Goal: Transaction & Acquisition: Subscribe to service/newsletter

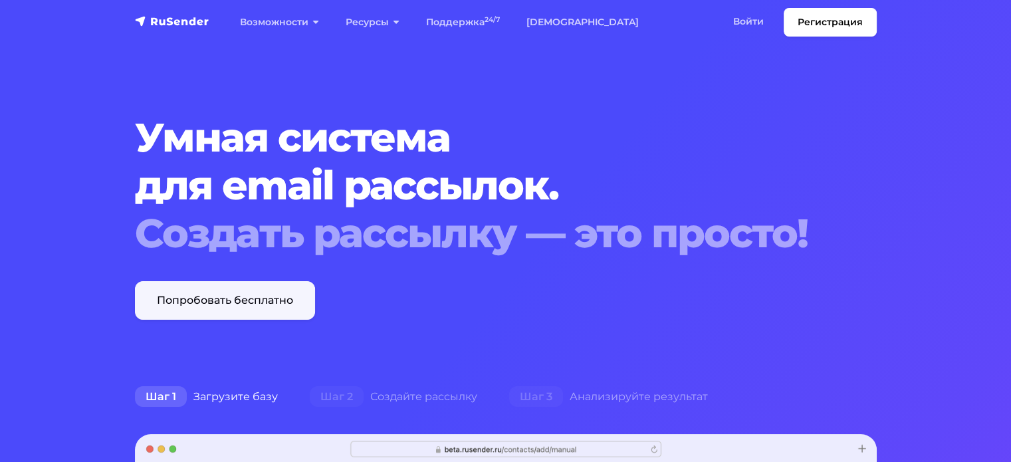
click at [286, 303] on link "Попробовать бесплатно" at bounding box center [225, 300] width 180 height 39
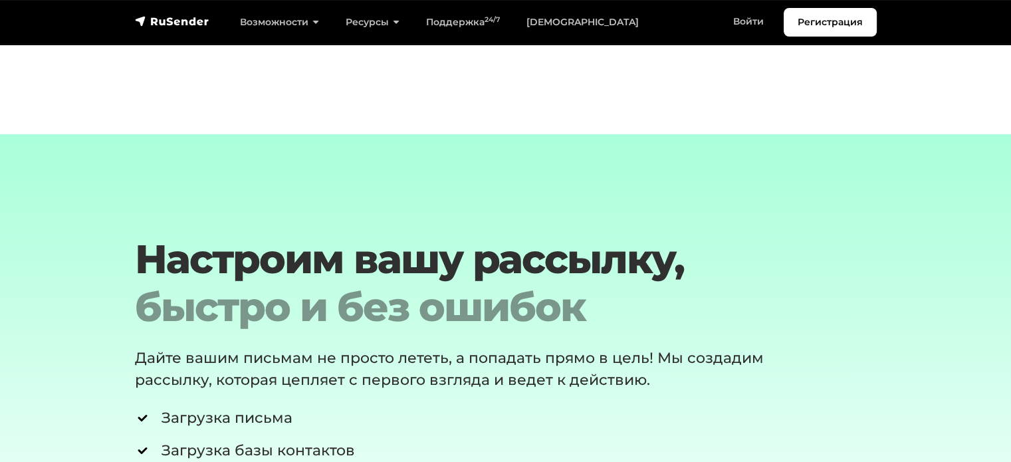
scroll to position [4744, 0]
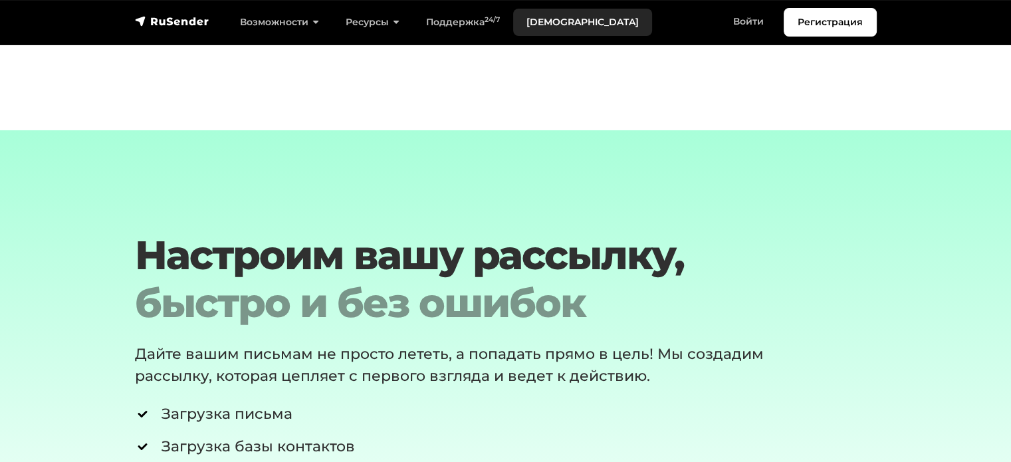
click at [547, 26] on link "[DEMOGRAPHIC_DATA]" at bounding box center [582, 22] width 139 height 27
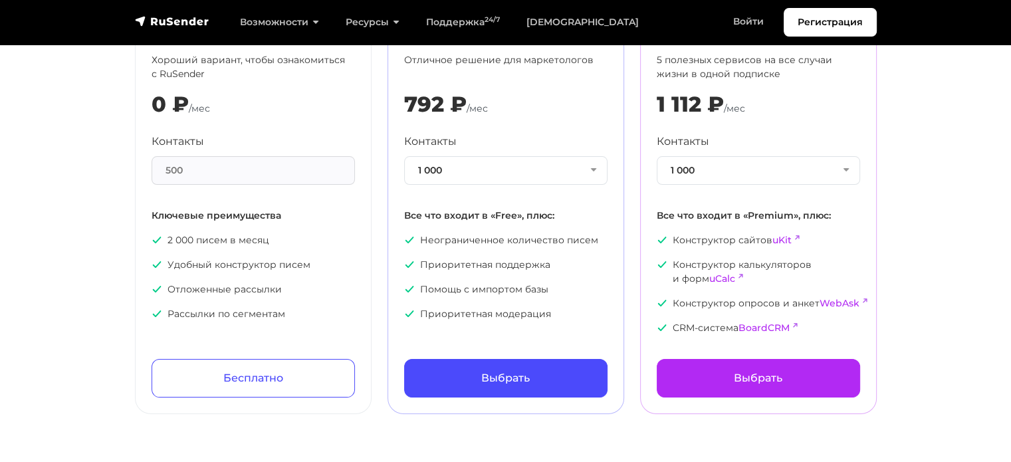
scroll to position [156, 0]
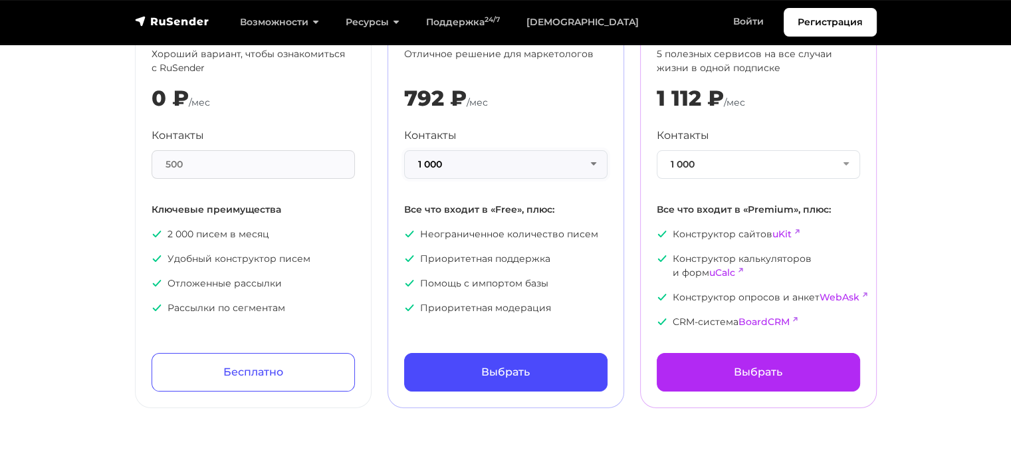
click at [485, 154] on button "1 000" at bounding box center [505, 164] width 203 height 29
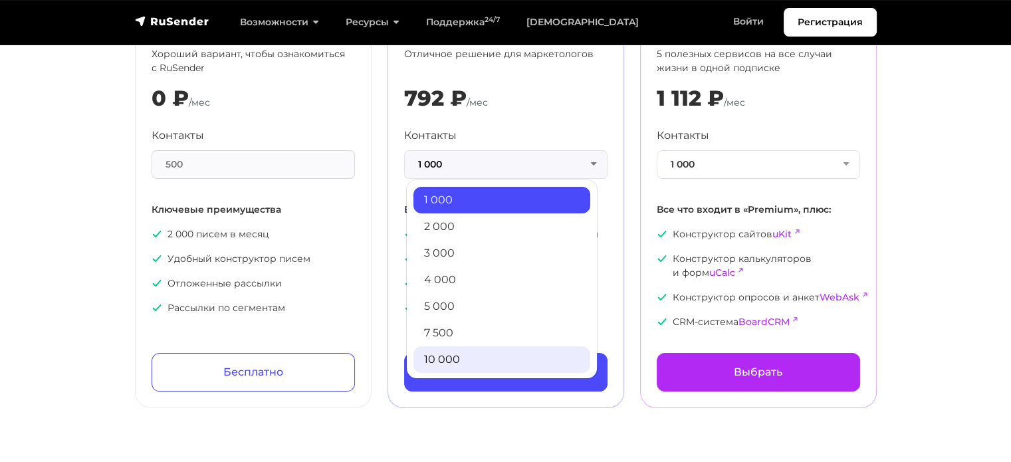
click at [469, 361] on link "10 000" at bounding box center [502, 359] width 177 height 27
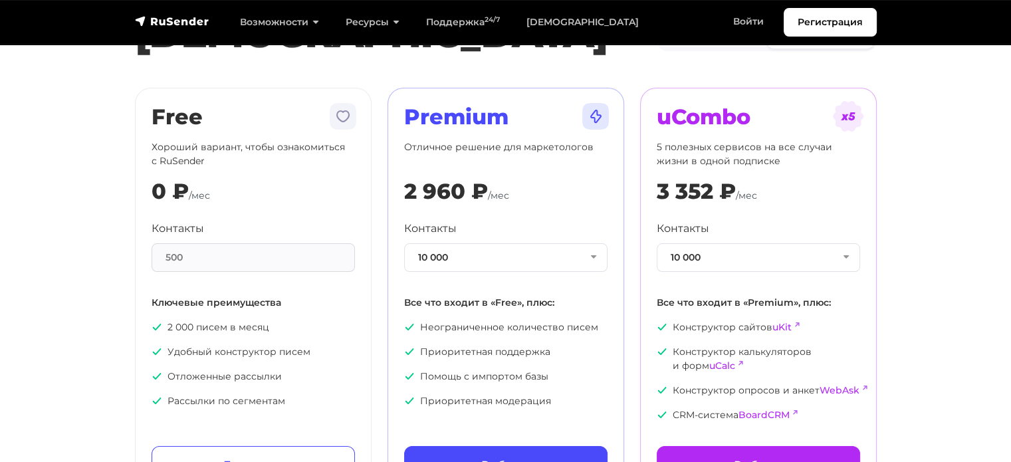
scroll to position [56, 0]
